Goal: Check status: Check status

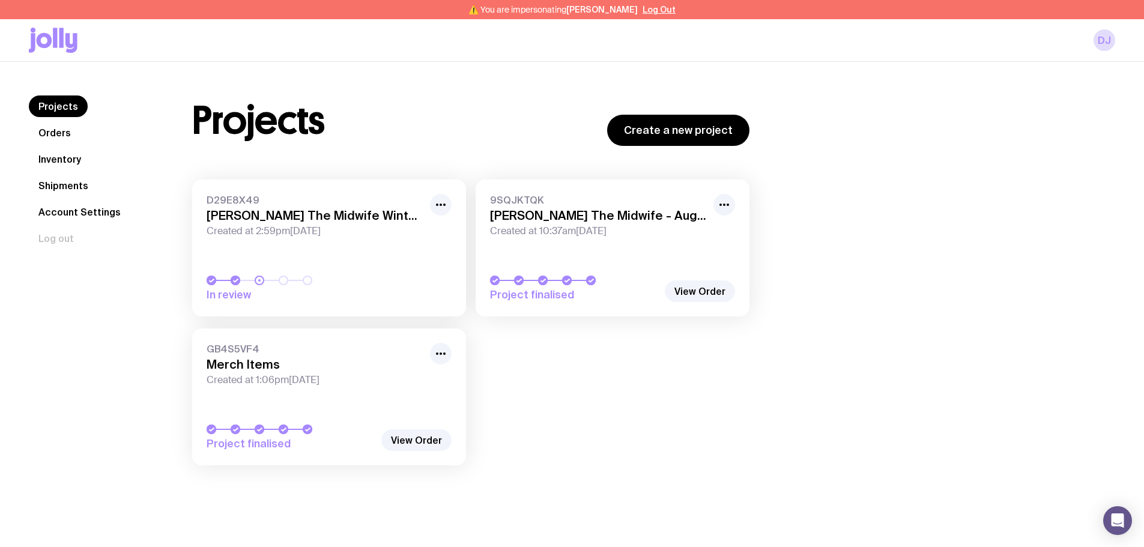
click at [59, 158] on link "Inventory" at bounding box center [60, 159] width 62 height 22
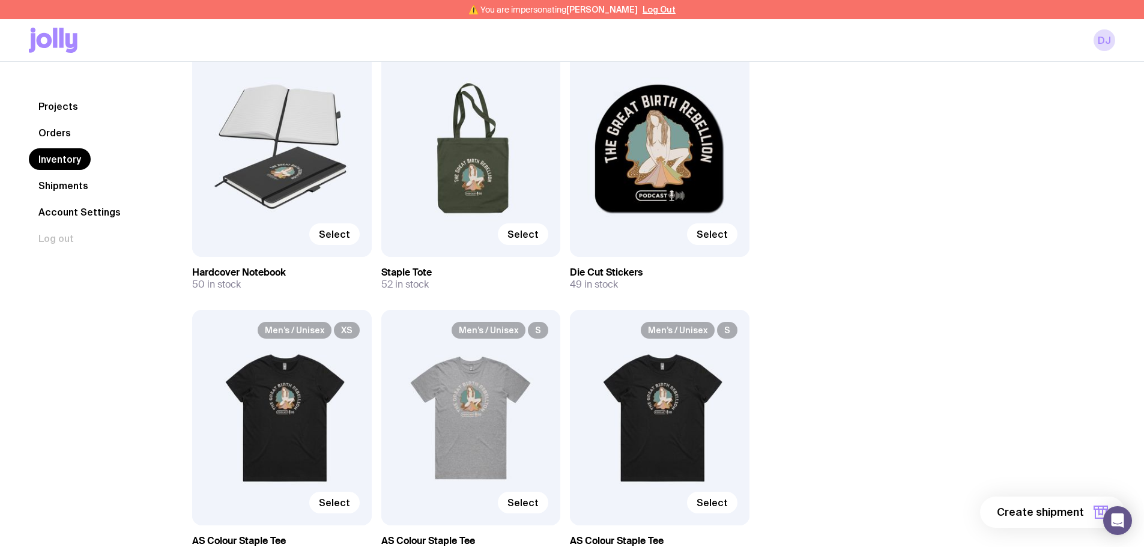
scroll to position [180, 0]
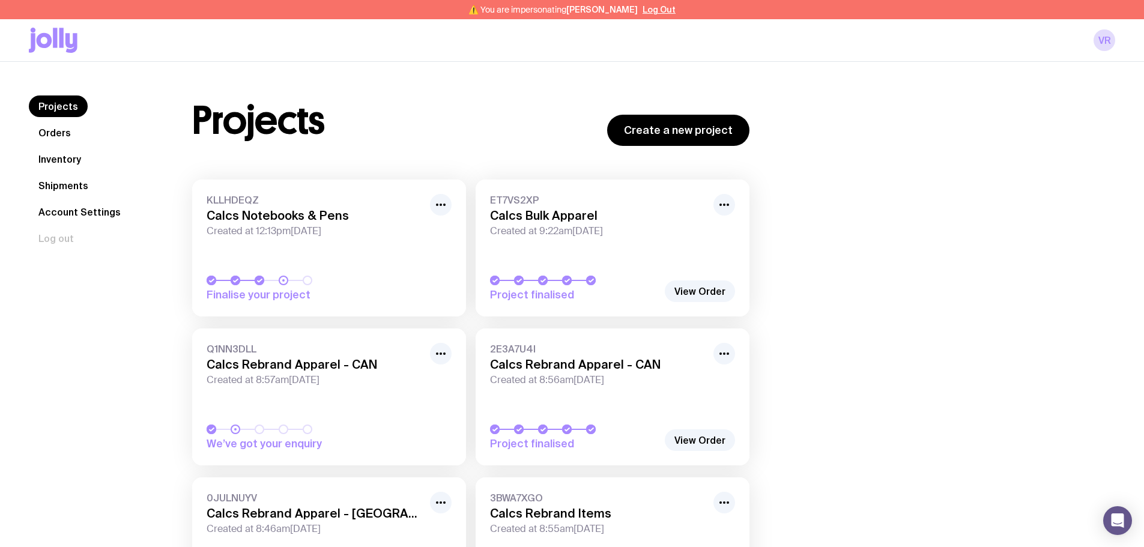
click at [78, 184] on link "Shipments" at bounding box center [63, 186] width 69 height 22
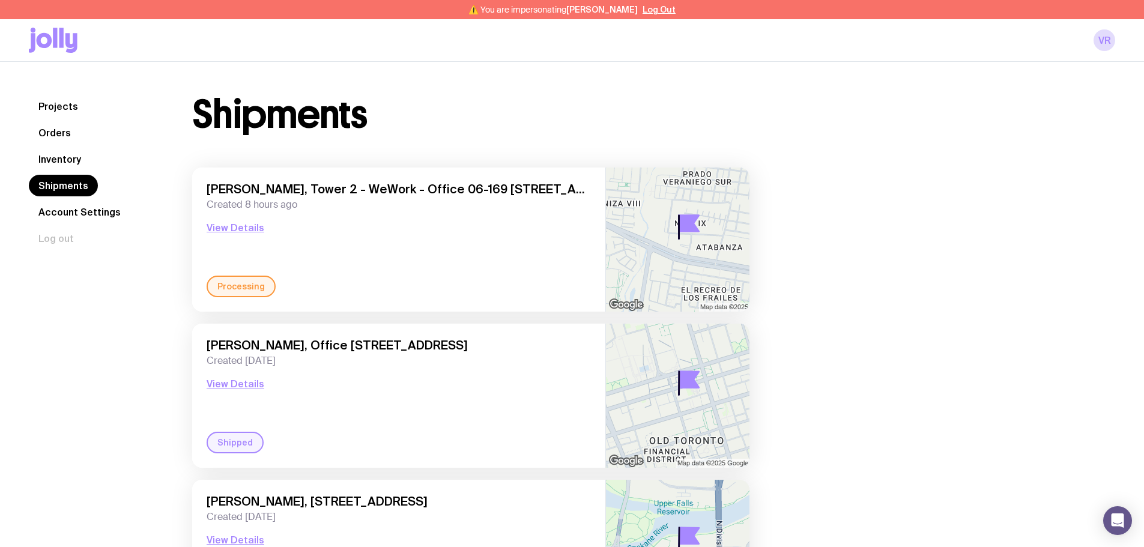
click at [247, 286] on div "Processing" at bounding box center [241, 287] width 69 height 22
click at [247, 228] on button "View Details" at bounding box center [236, 227] width 58 height 14
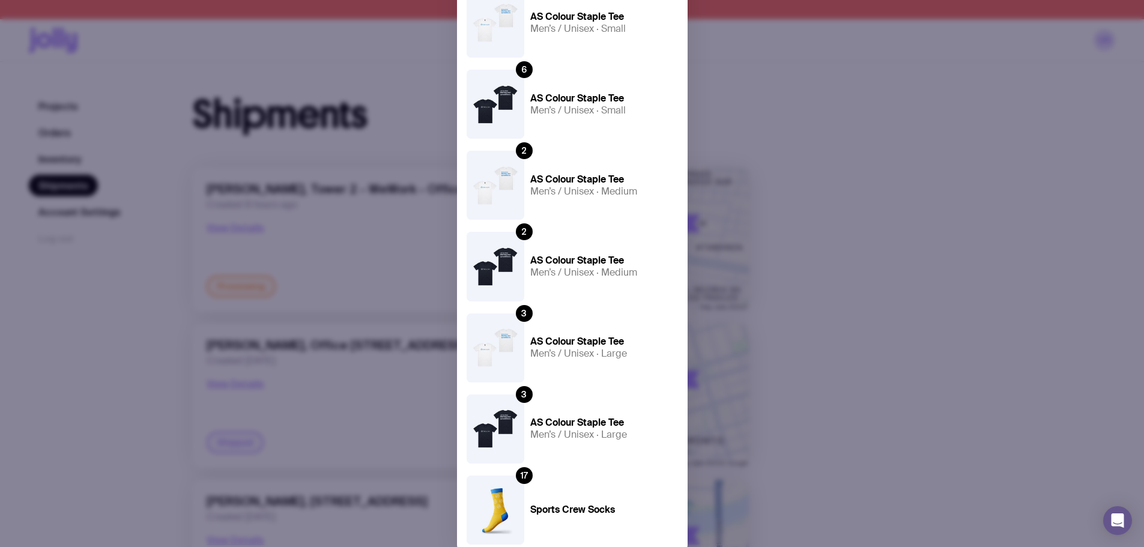
scroll to position [600, 0]
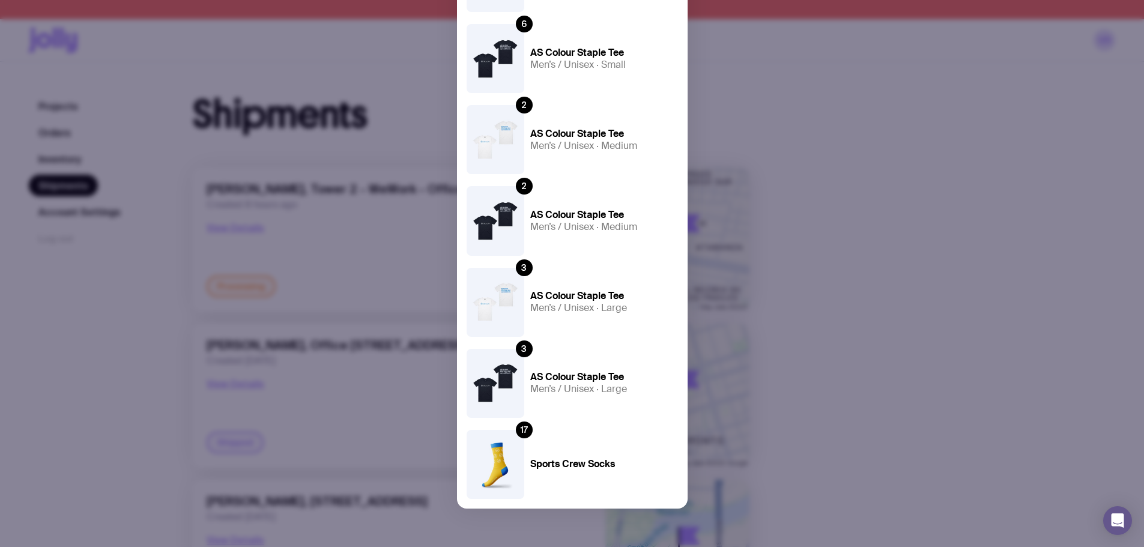
click at [1043, 111] on div "Processing Vanesa Rodriguez, Tower 2 - WeWork - Office 06-169 Calle 127a # 53a-…" at bounding box center [572, 273] width 1144 height 547
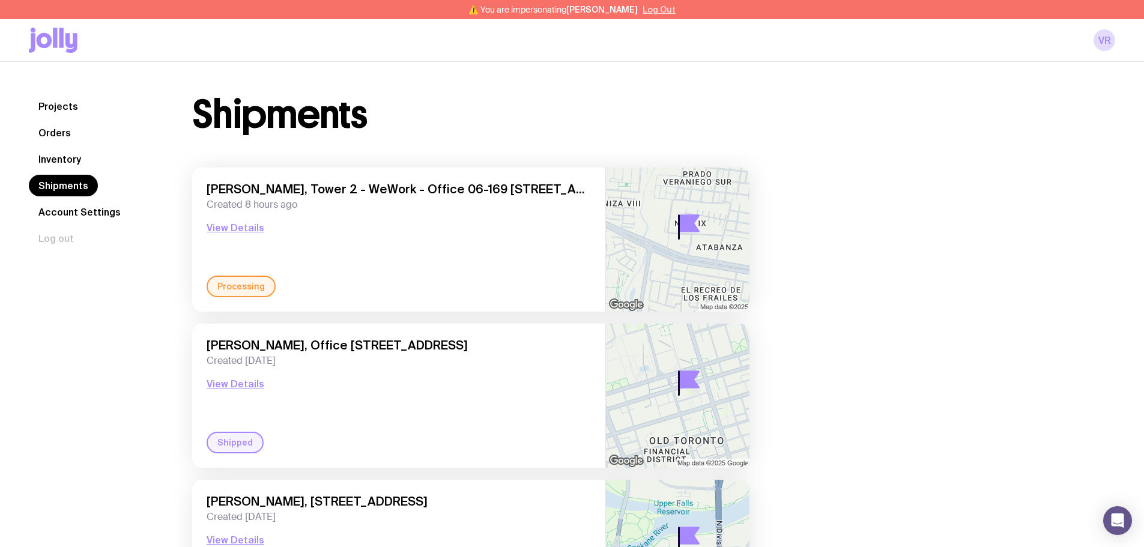
click at [661, 7] on button "Log Out" at bounding box center [658, 10] width 33 height 10
